Goal: Check status: Check status

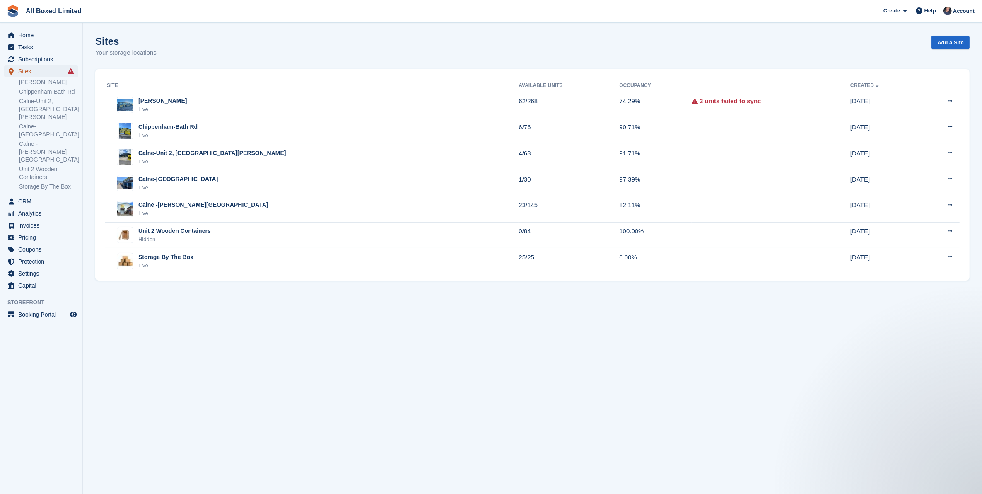
click at [43, 73] on span "Sites" at bounding box center [43, 71] width 50 height 12
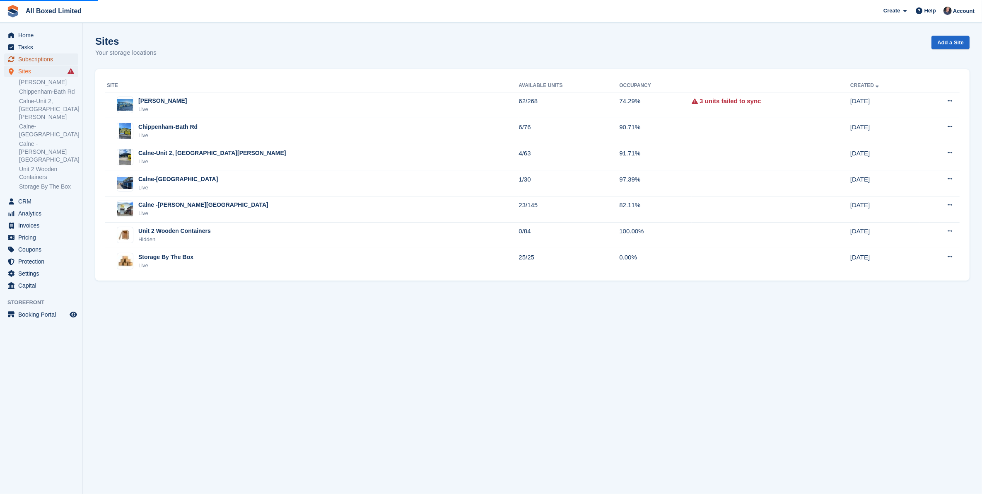
click at [46, 59] on span "Subscriptions" at bounding box center [43, 59] width 50 height 12
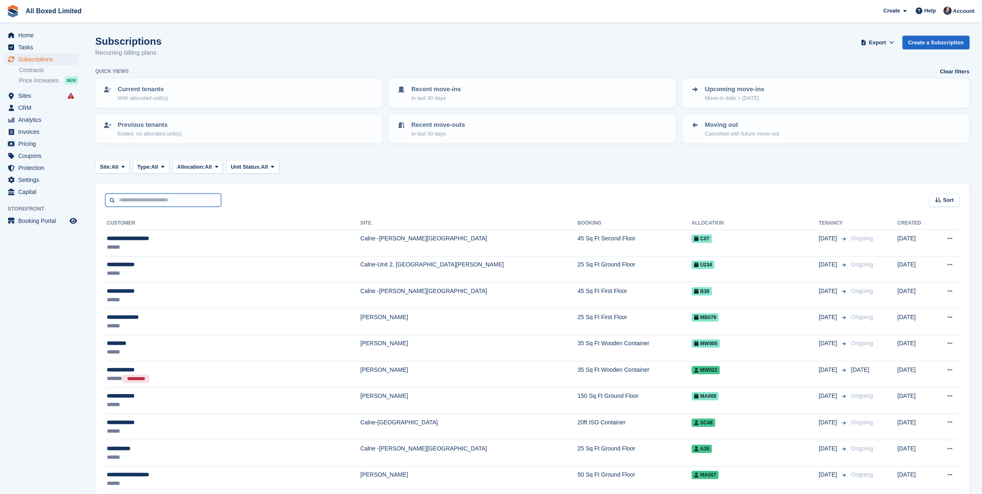
click at [150, 201] on input "text" at bounding box center [163, 200] width 116 height 14
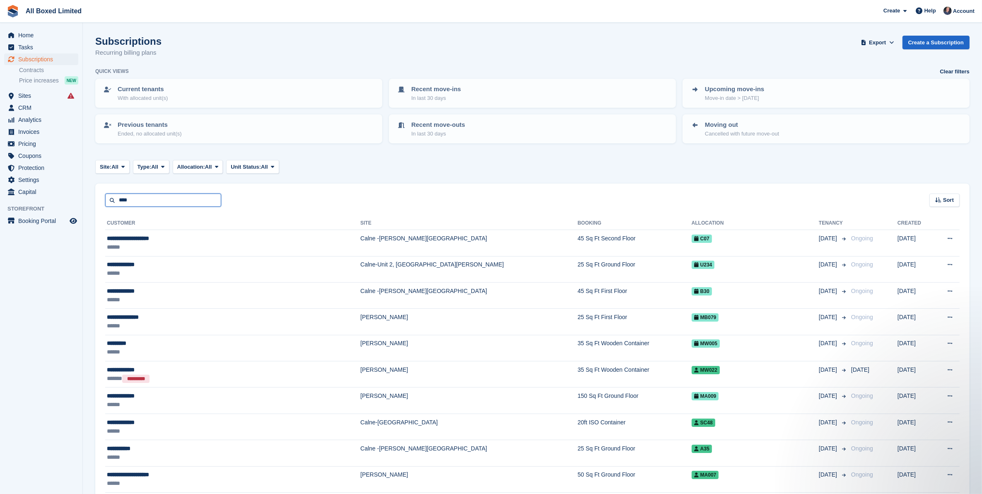
type input "****"
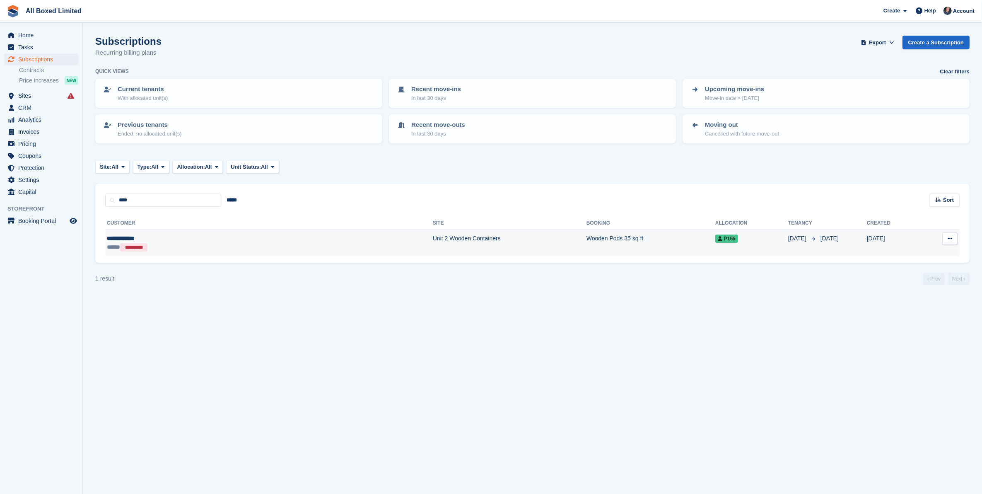
click at [198, 245] on div "***** *********" at bounding box center [178, 247] width 143 height 9
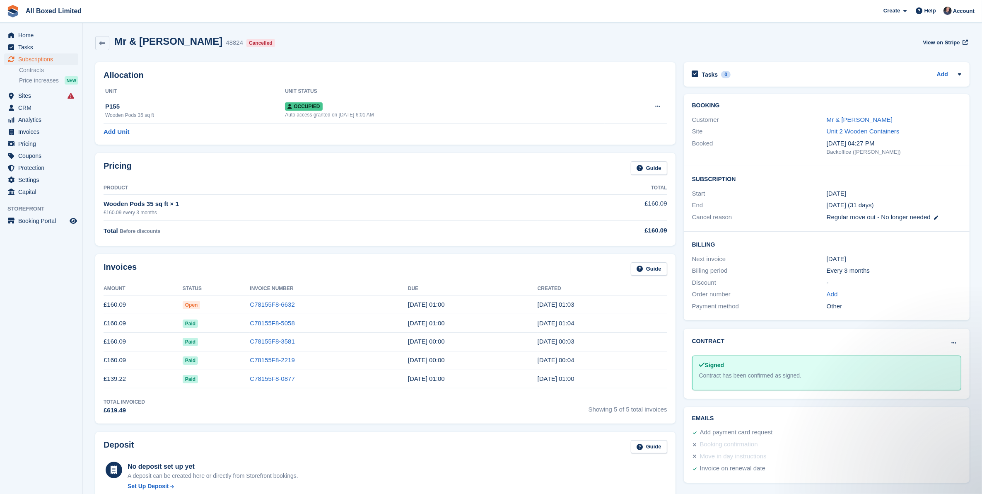
click at [794, 239] on div "Billing Next invoice [DATE] Billing period Every 3 months Discount - Order numb…" at bounding box center [827, 275] width 286 height 89
click at [752, 213] on div "Cancel reason" at bounding box center [759, 217] width 135 height 10
click at [849, 119] on link "Mr & [PERSON_NAME]" at bounding box center [859, 119] width 66 height 7
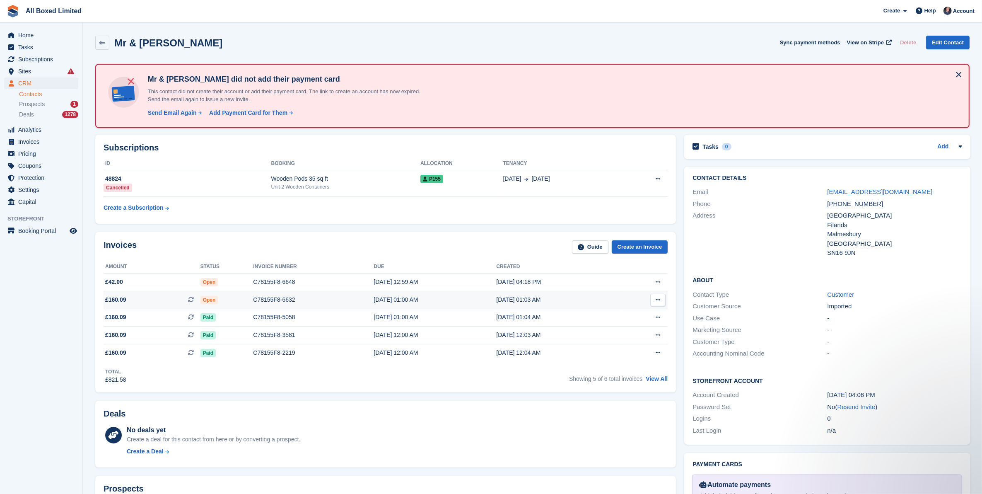
click at [659, 301] on icon at bounding box center [657, 299] width 5 height 5
click at [613, 315] on p "Download PDF" at bounding box center [626, 316] width 72 height 11
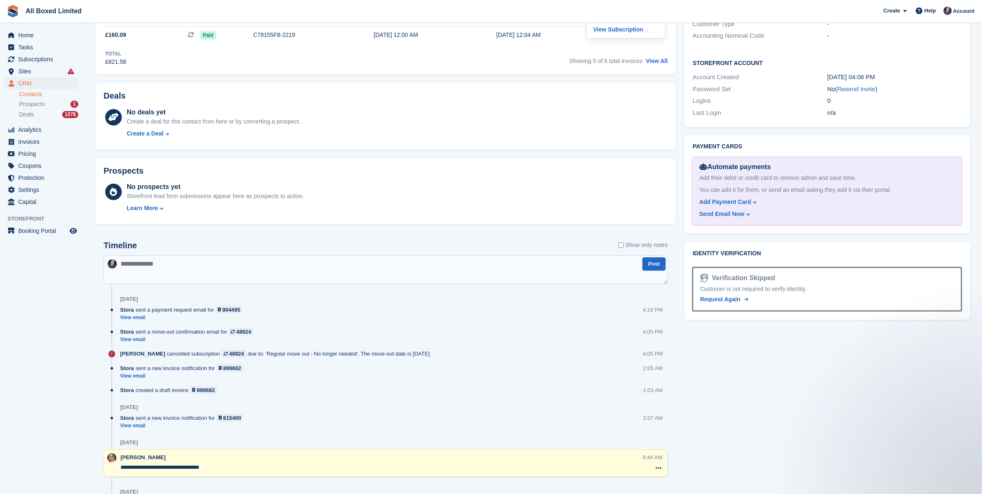
scroll to position [380, 0]
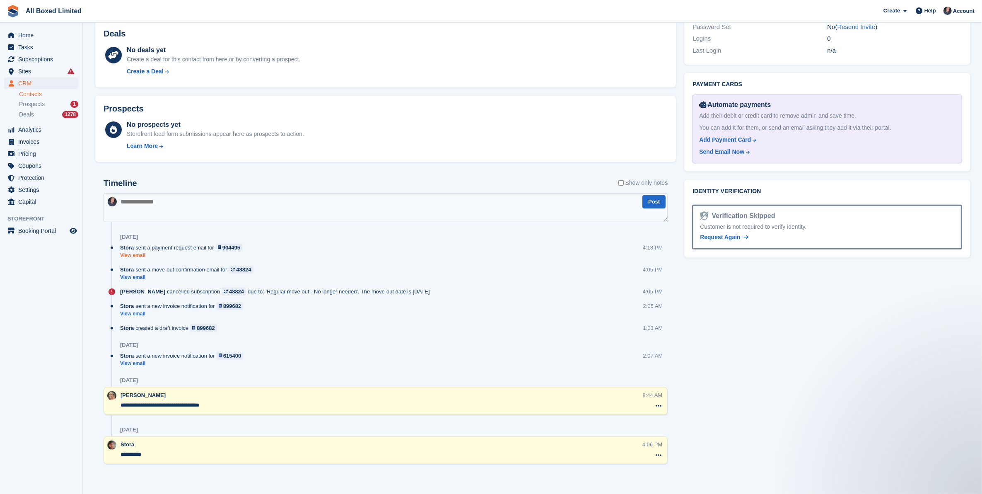
click at [135, 255] on link "View email" at bounding box center [183, 255] width 126 height 7
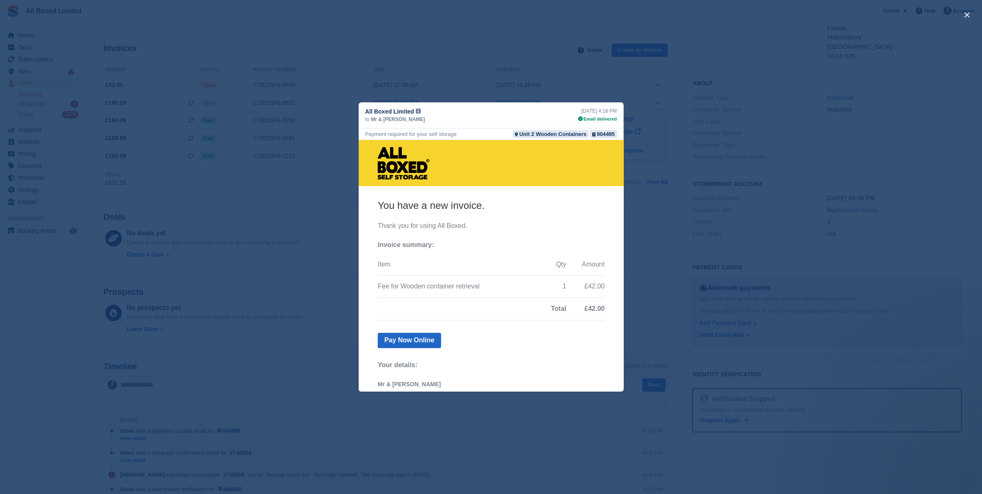
scroll to position [69, 0]
click at [961, 14] on button "close" at bounding box center [966, 14] width 13 height 13
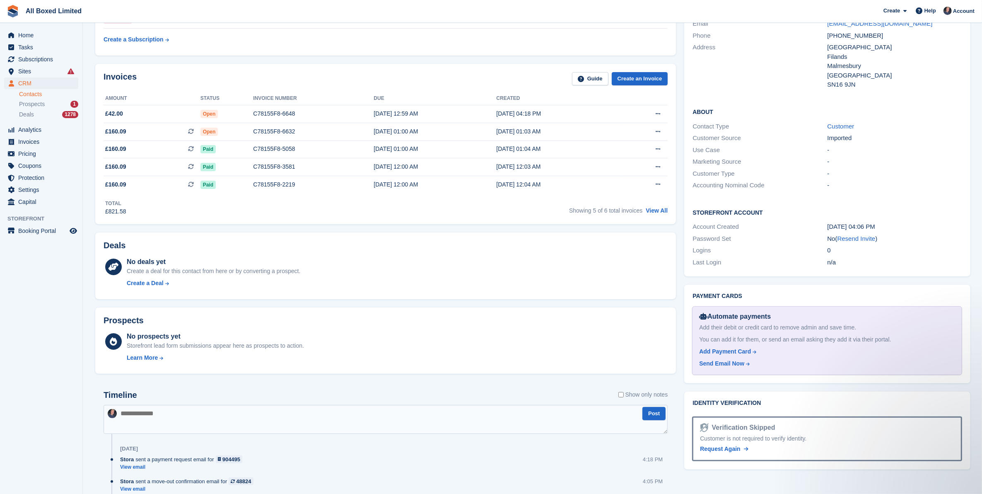
scroll to position [276, 0]
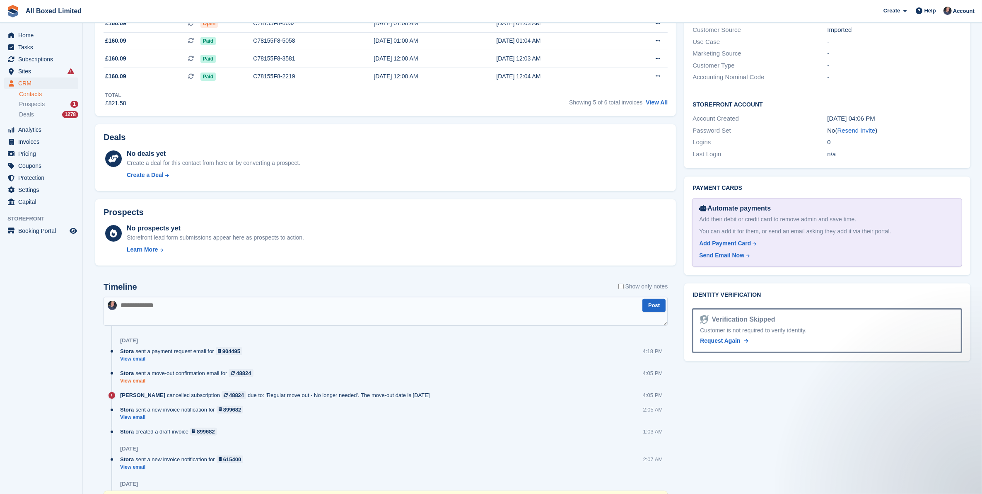
click at [134, 380] on link "View email" at bounding box center [188, 380] width 137 height 7
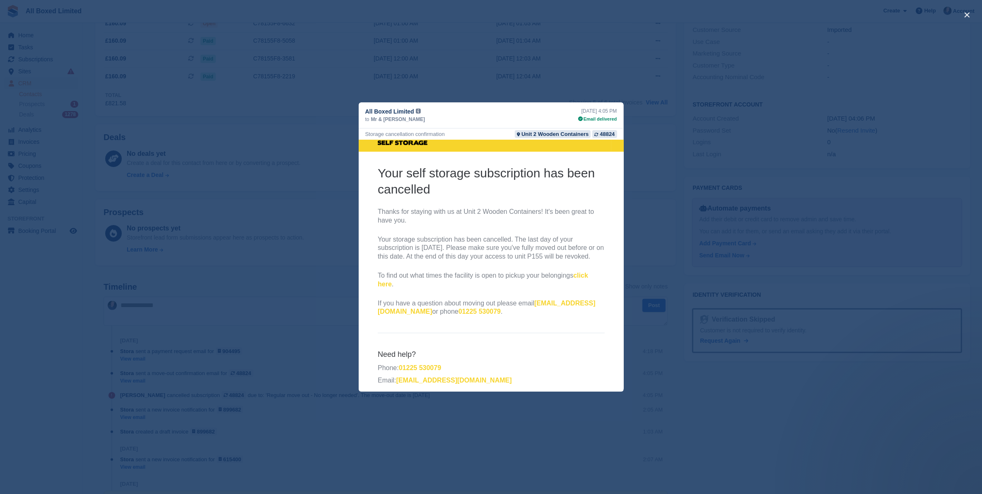
scroll to position [50, 0]
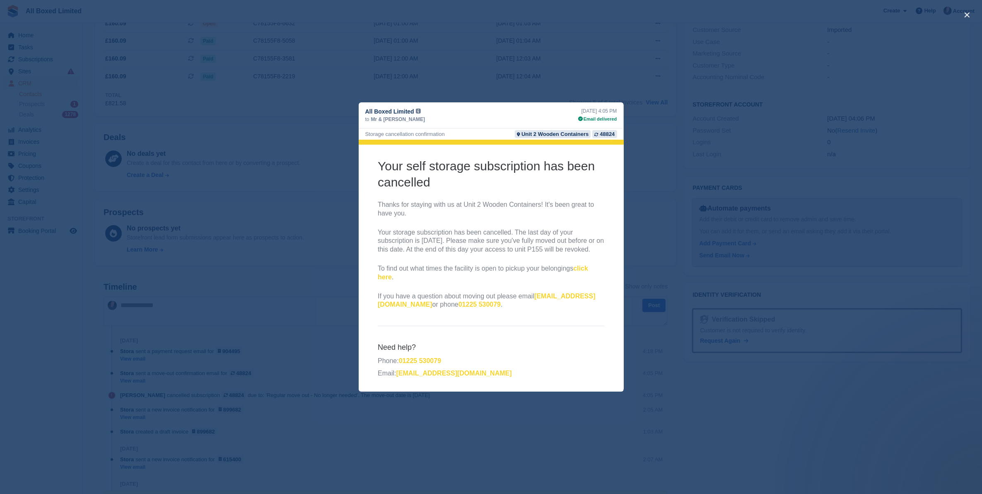
drag, startPoint x: 573, startPoint y: 237, endPoint x: 586, endPoint y: 238, distance: 13.7
click at [586, 238] on p "Your storage subscription has been cancelled. The last day of your subscription…" at bounding box center [490, 241] width 227 height 26
drag, startPoint x: 586, startPoint y: 238, endPoint x: 519, endPoint y: 254, distance: 69.3
click at [519, 254] on th "Your self storage subscription has been cancelled Thanks for staying with us at…" at bounding box center [490, 234] width 227 height 155
click at [968, 15] on button "close" at bounding box center [966, 14] width 13 height 13
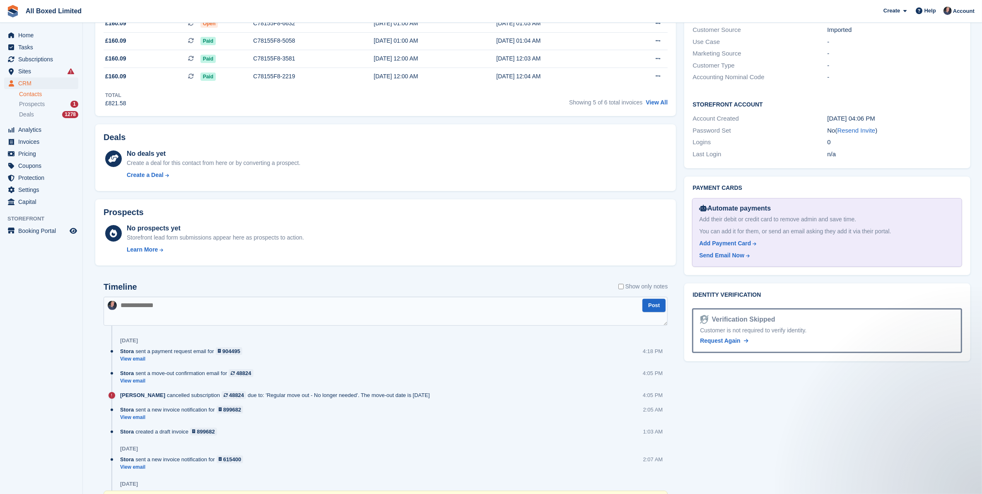
scroll to position [0, 0]
click at [133, 416] on link "View email" at bounding box center [183, 417] width 127 height 7
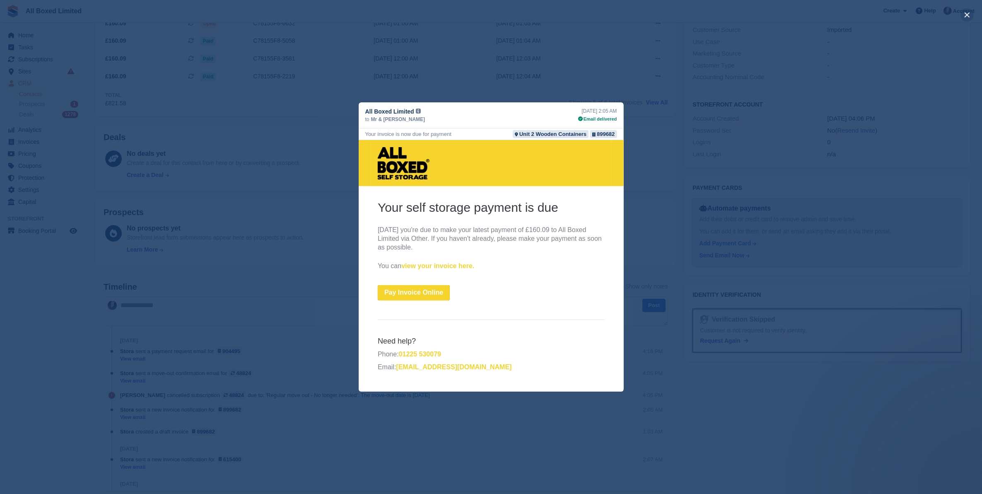
click at [963, 17] on button "close" at bounding box center [966, 14] width 13 height 13
